Goal: Task Accomplishment & Management: Manage account settings

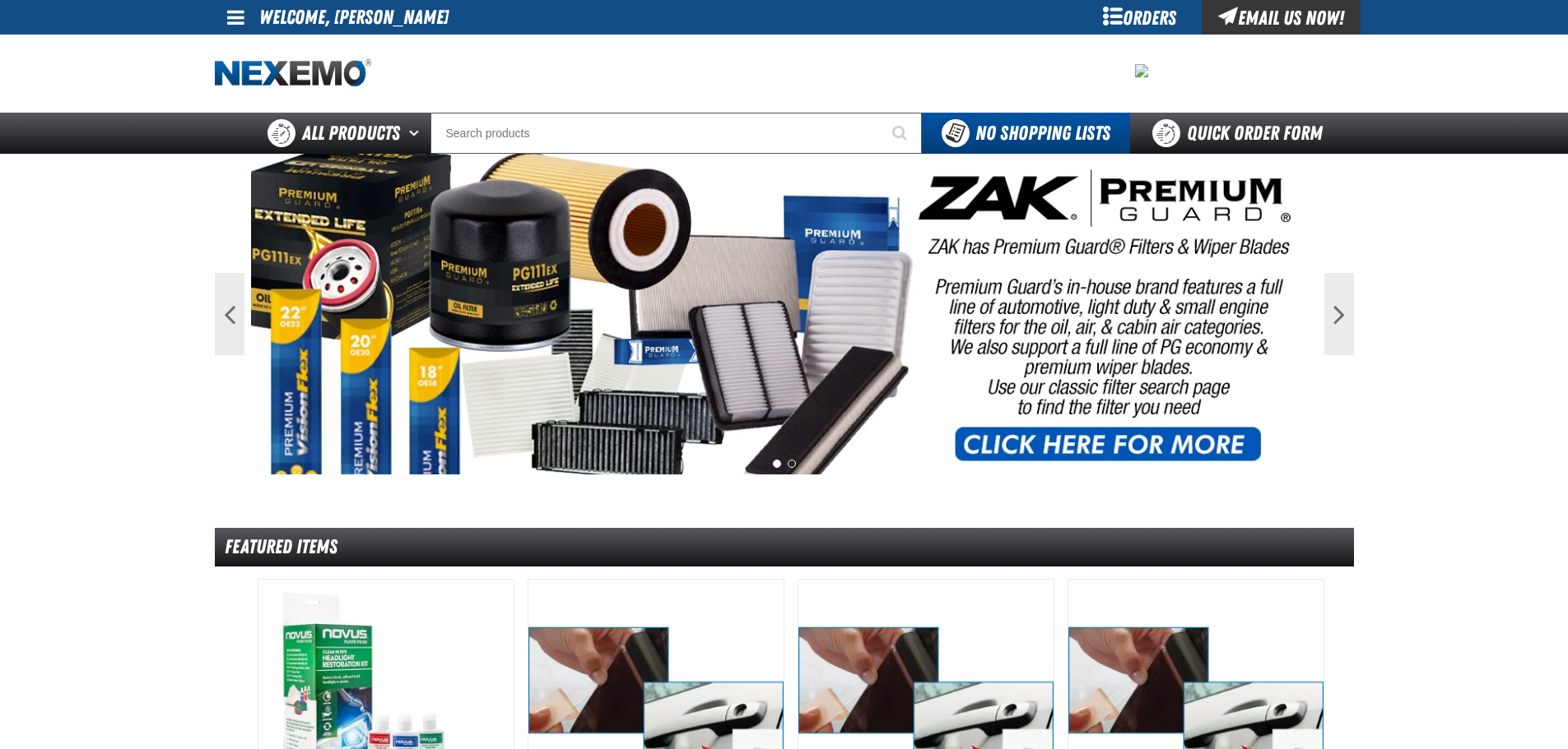
click at [250, 12] on link at bounding box center [237, 17] width 44 height 35
click at [247, 42] on link "My Account My Account" at bounding box center [259, 49] width 74 height 16
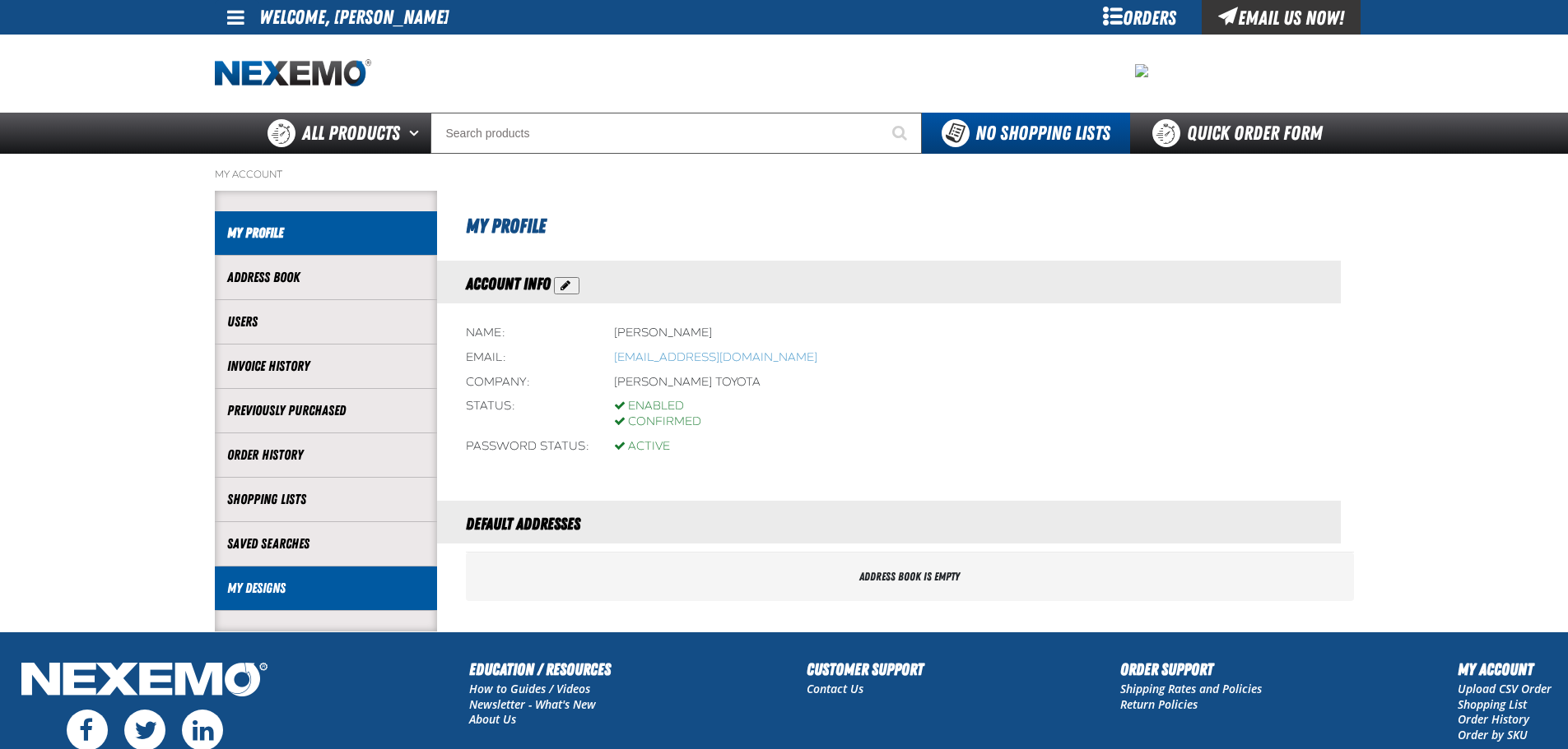
click at [277, 582] on link "My Designs" at bounding box center [326, 588] width 198 height 19
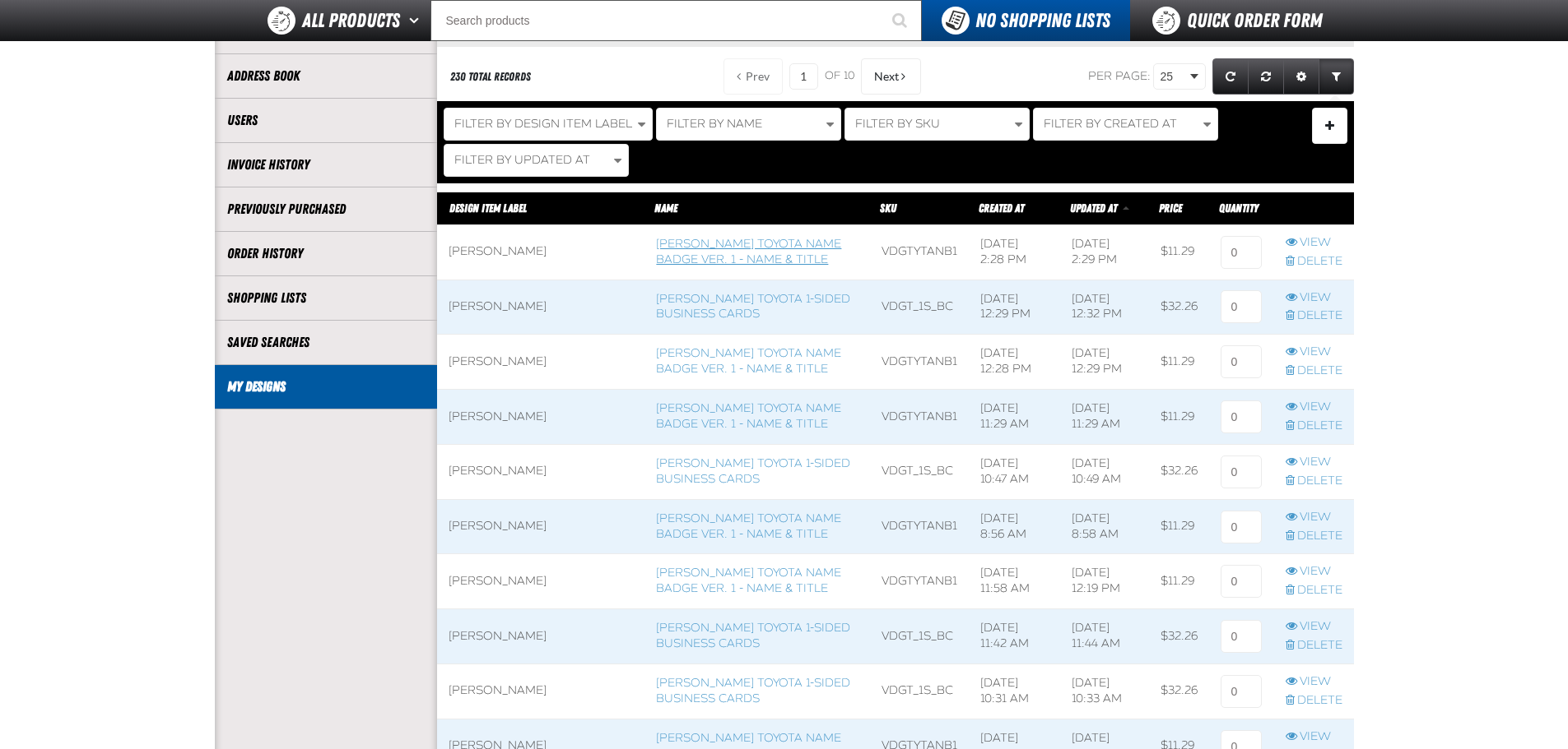
scroll to position [165, 0]
